Goal: Navigation & Orientation: Find specific page/section

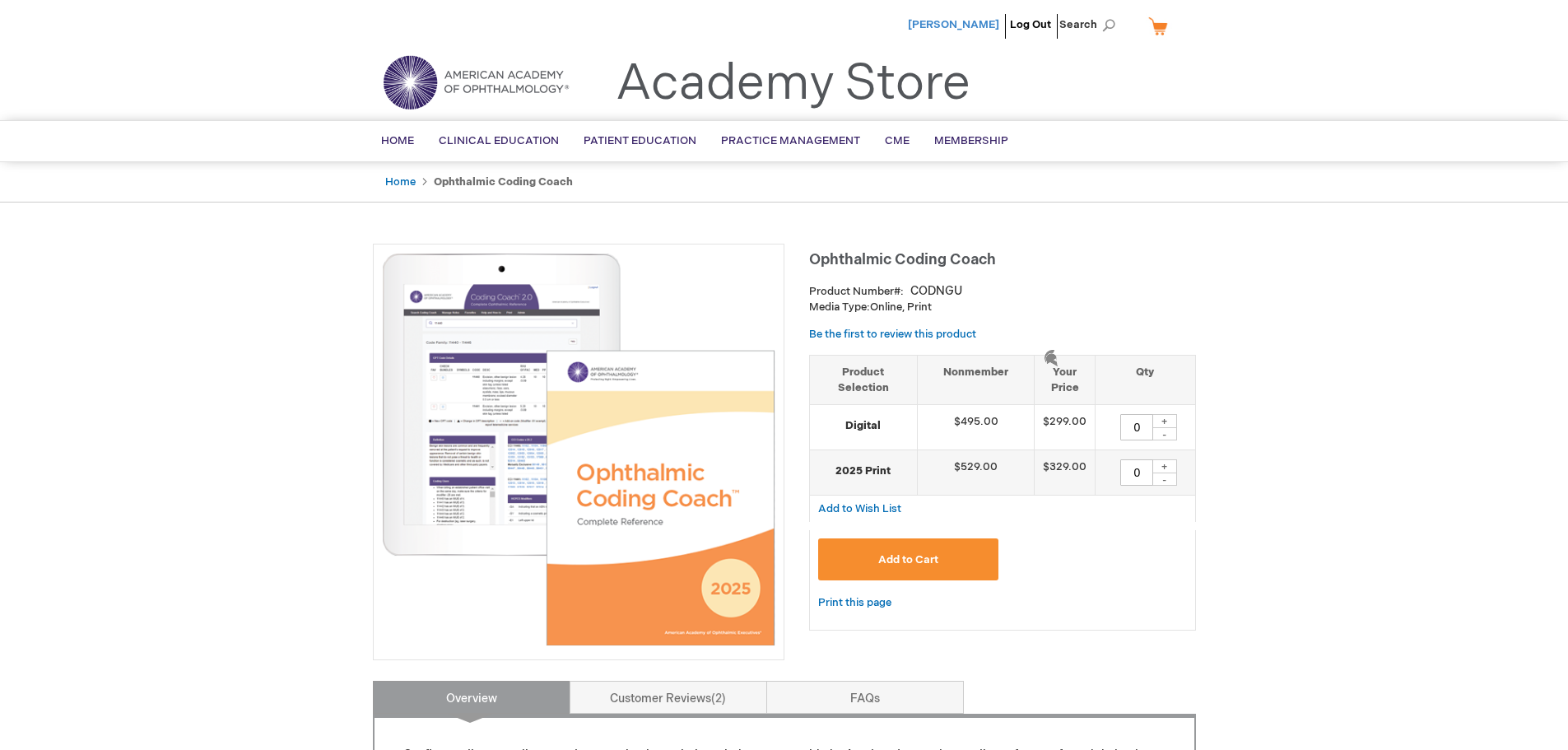
click at [987, 23] on span "[PERSON_NAME]" at bounding box center [953, 24] width 91 height 13
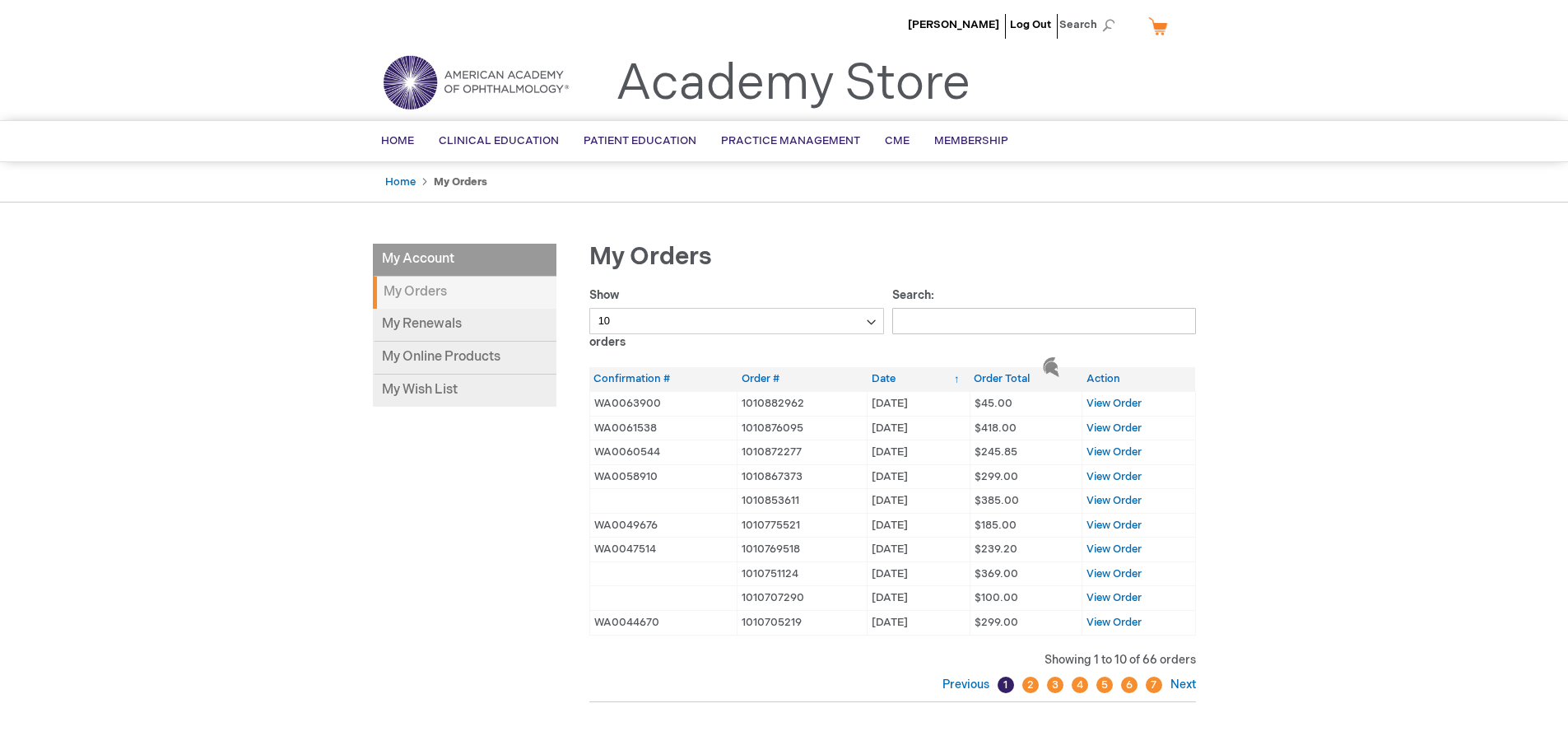
click at [1049, 367] on img at bounding box center [1050, 367] width 20 height 20
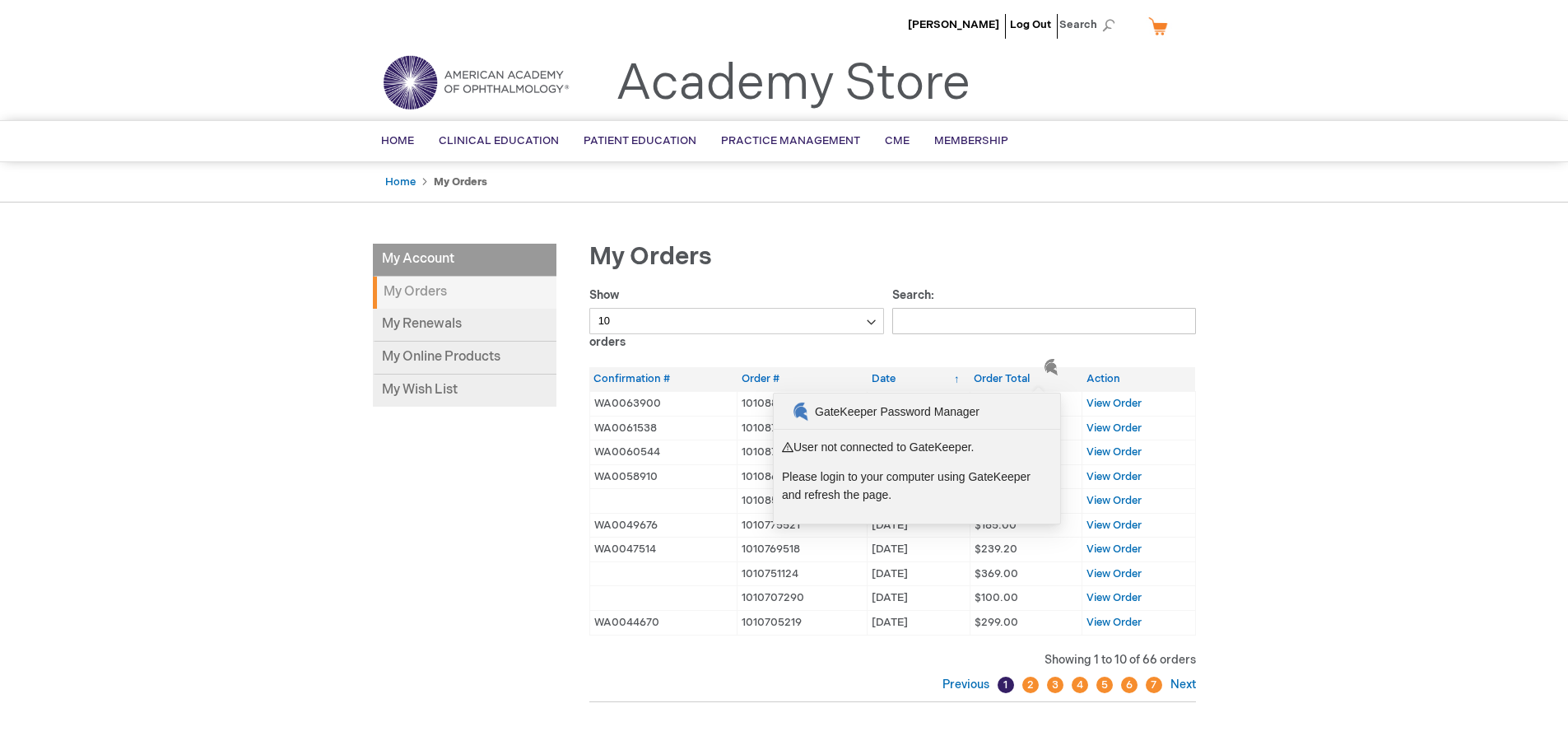
click at [963, 409] on span "GateKeeper Password Manager" at bounding box center [896, 411] width 164 height 18
click at [944, 488] on p "Please login to your computer using GateKeeper and refresh the page." at bounding box center [916, 486] width 270 height 37
click at [935, 502] on p "Please login to your computer using GateKeeper and refresh the page." at bounding box center [916, 486] width 270 height 37
click at [1410, 472] on div "Erin Parish Log Out Search My Cart CLOSE RECENTLY ADDED ITEM(S) Close There are…" at bounding box center [784, 533] width 1568 height 1066
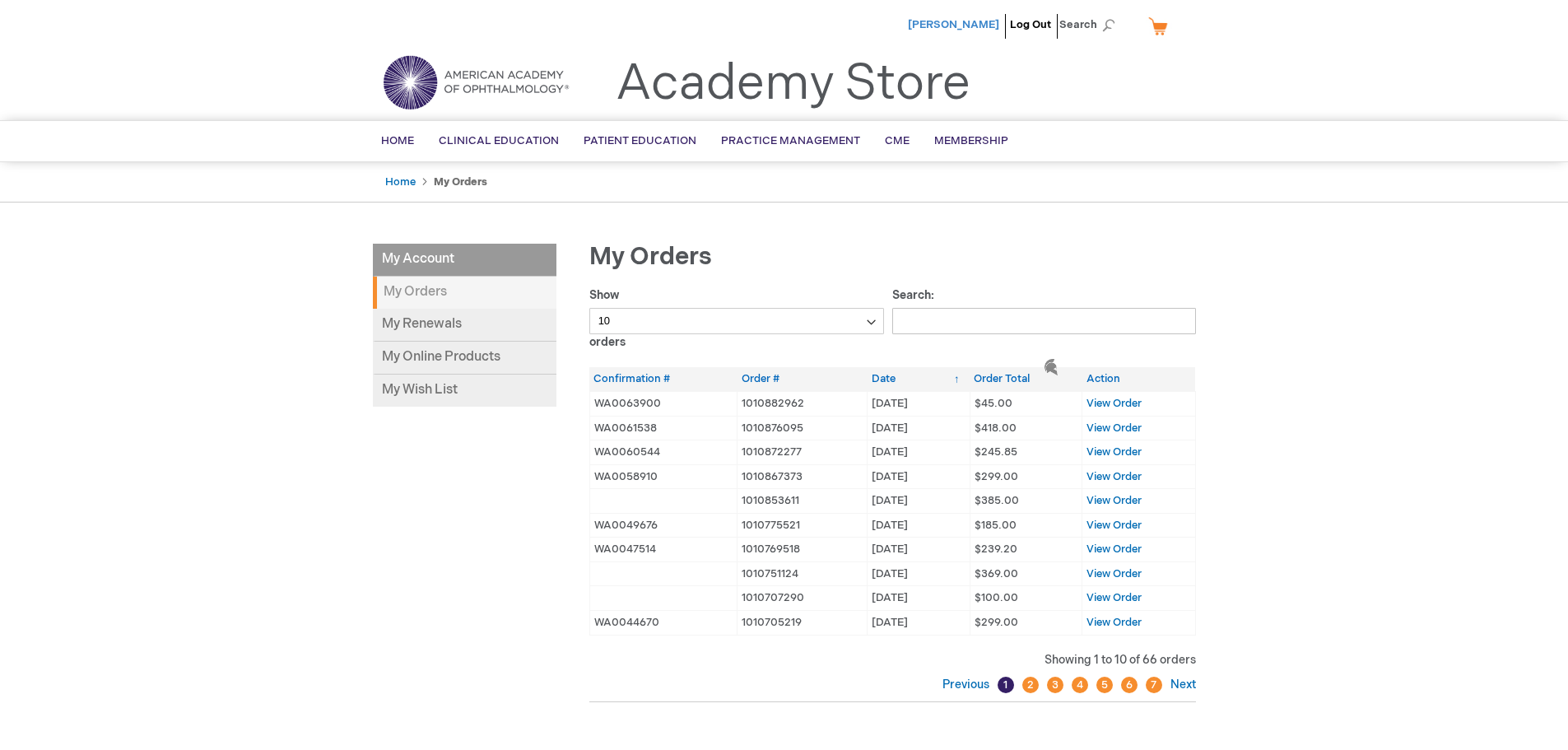
click at [972, 19] on span "[PERSON_NAME]" at bounding box center [953, 24] width 91 height 13
click at [993, 143] on span "Membership" at bounding box center [970, 141] width 74 height 13
